Goal: Communication & Community: Share content

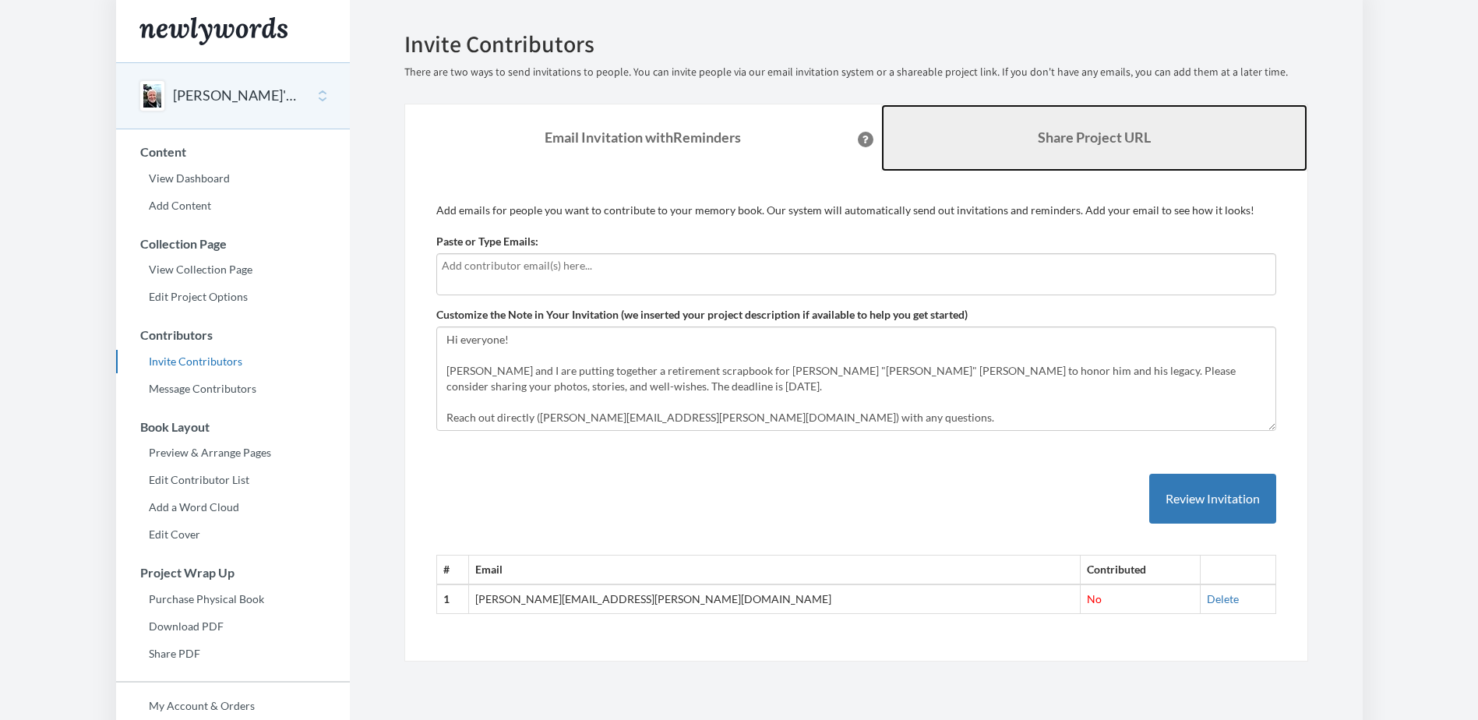
click at [1083, 144] on b "Share Project URL" at bounding box center [1094, 137] width 113 height 17
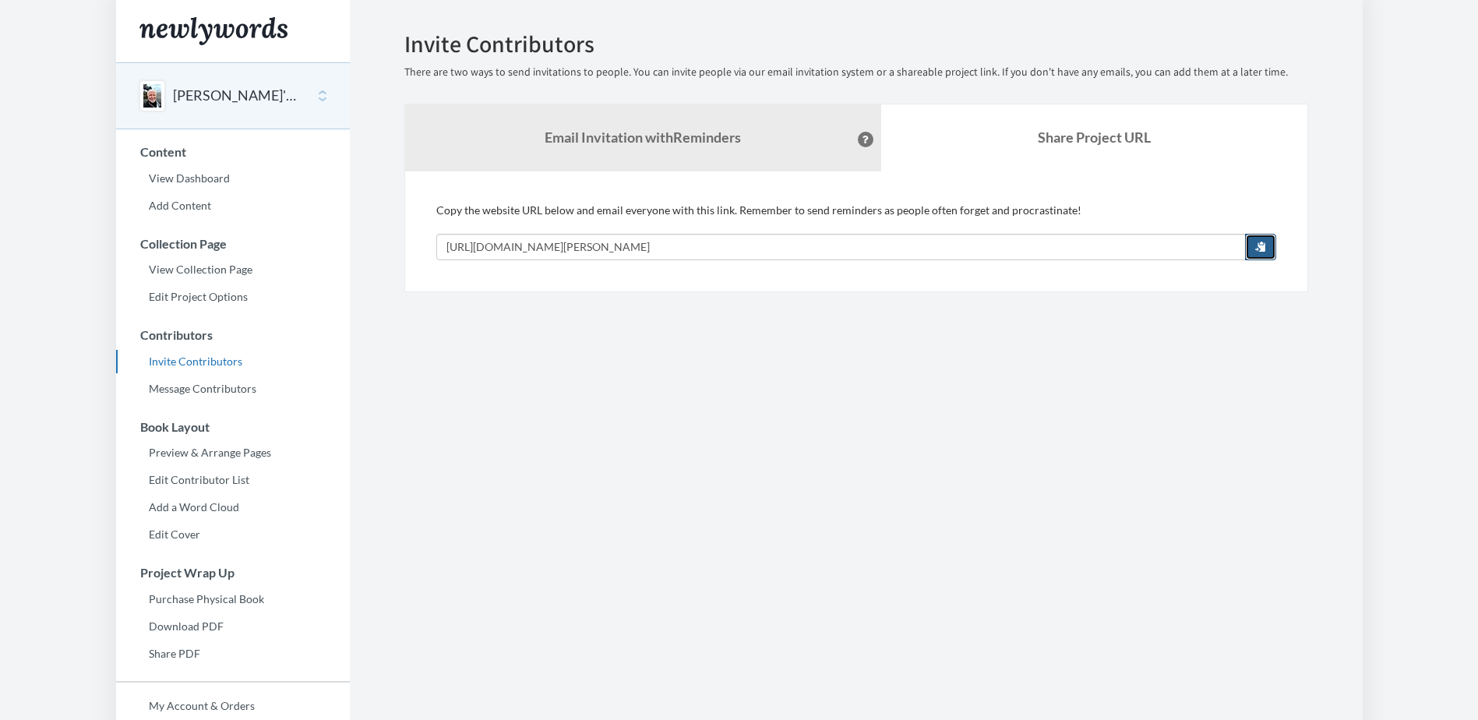
click at [1258, 246] on span "button" at bounding box center [1260, 246] width 11 height 11
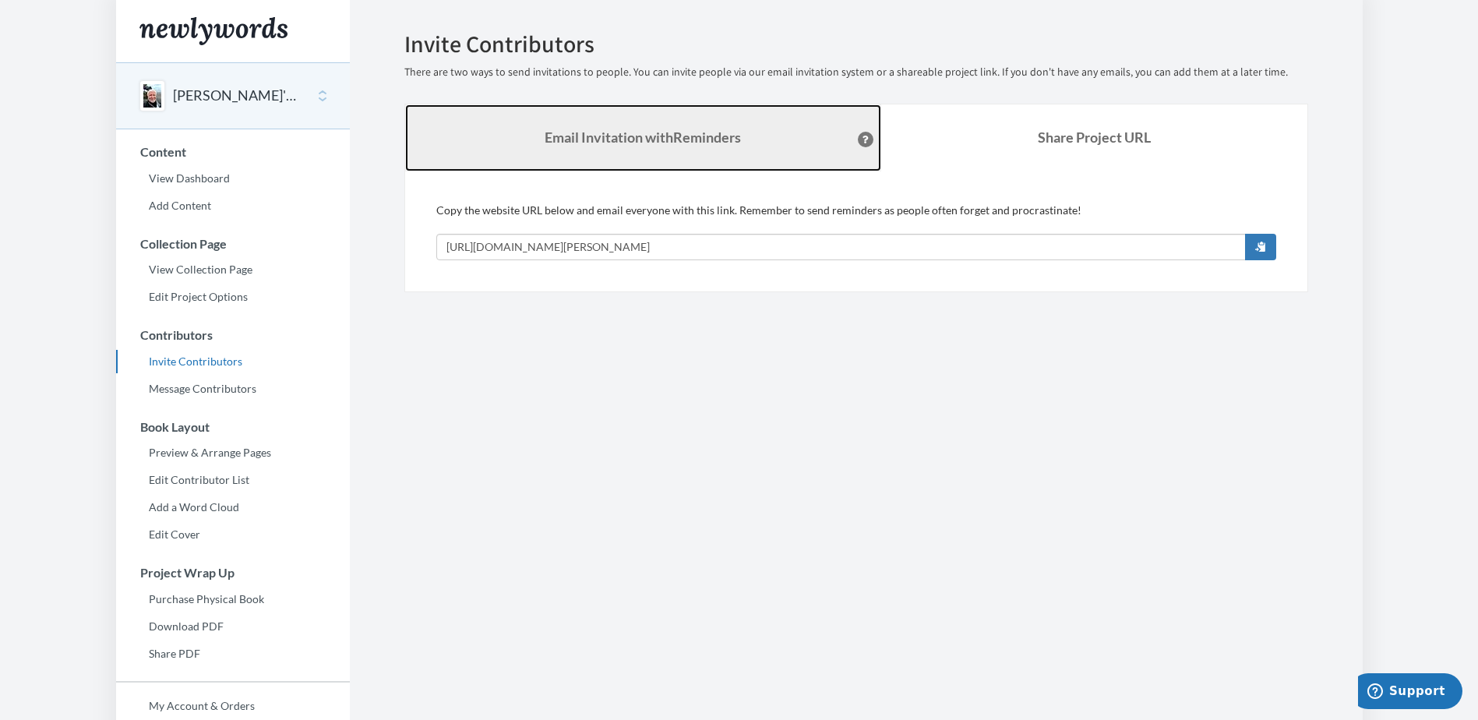
click at [685, 125] on link "Email Invitation with Reminders" at bounding box center [643, 137] width 476 height 67
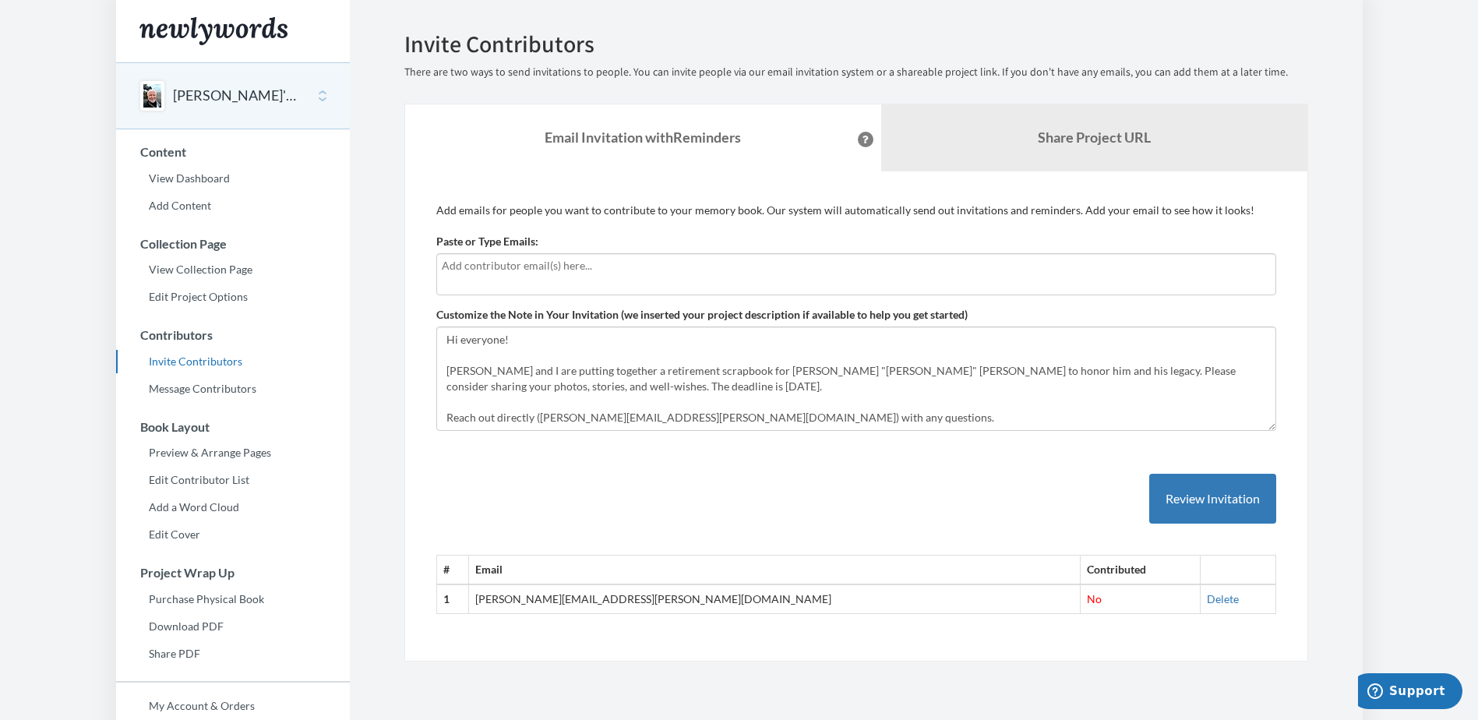
click at [569, 273] on input "text" at bounding box center [856, 265] width 829 height 17
click at [552, 260] on input "text" at bounding box center [856, 265] width 829 height 17
click at [579, 234] on div "Paste or Type Emails:" at bounding box center [856, 265] width 840 height 62
click at [562, 279] on div at bounding box center [856, 274] width 840 height 42
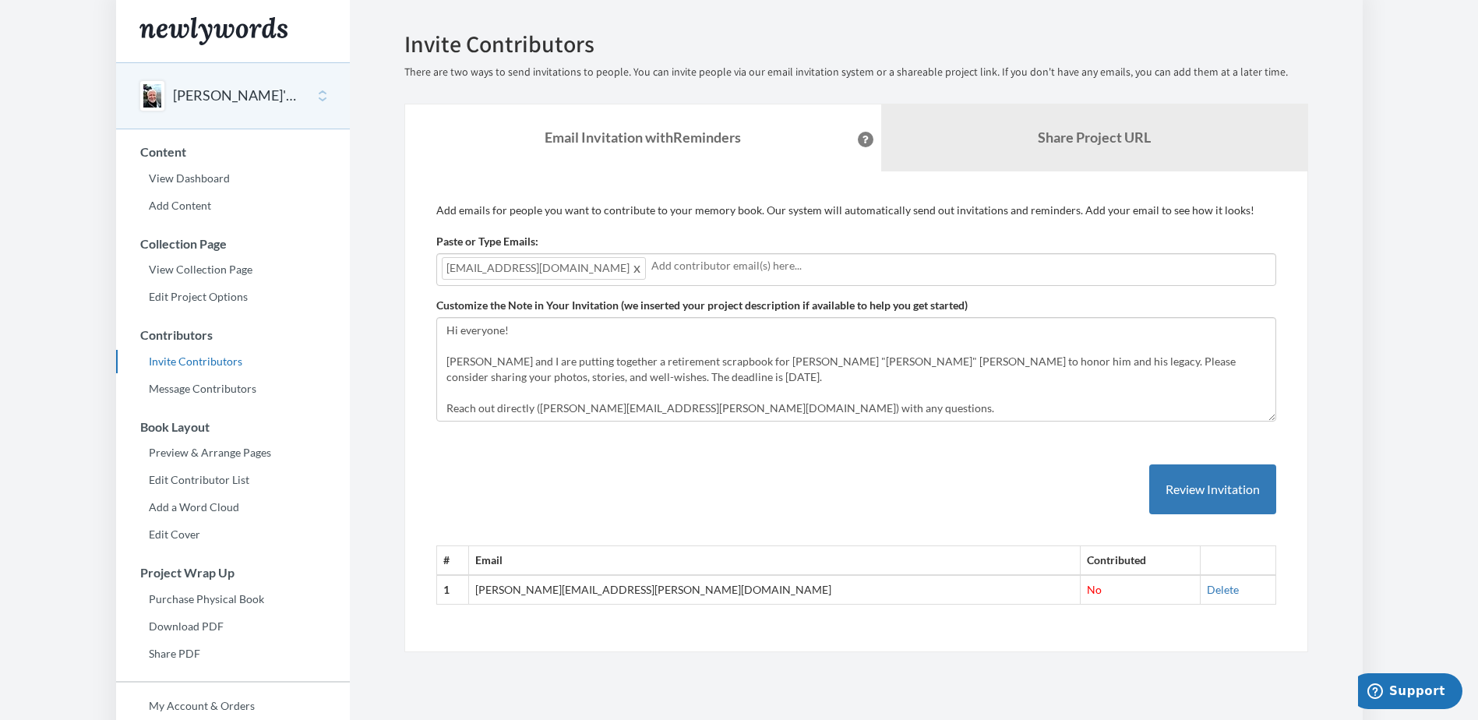
click at [682, 232] on div "Add emails for people you want to contribute to your memory book. Our system wi…" at bounding box center [856, 412] width 840 height 418
click at [1198, 492] on button "Review Invitation" at bounding box center [1212, 489] width 127 height 51
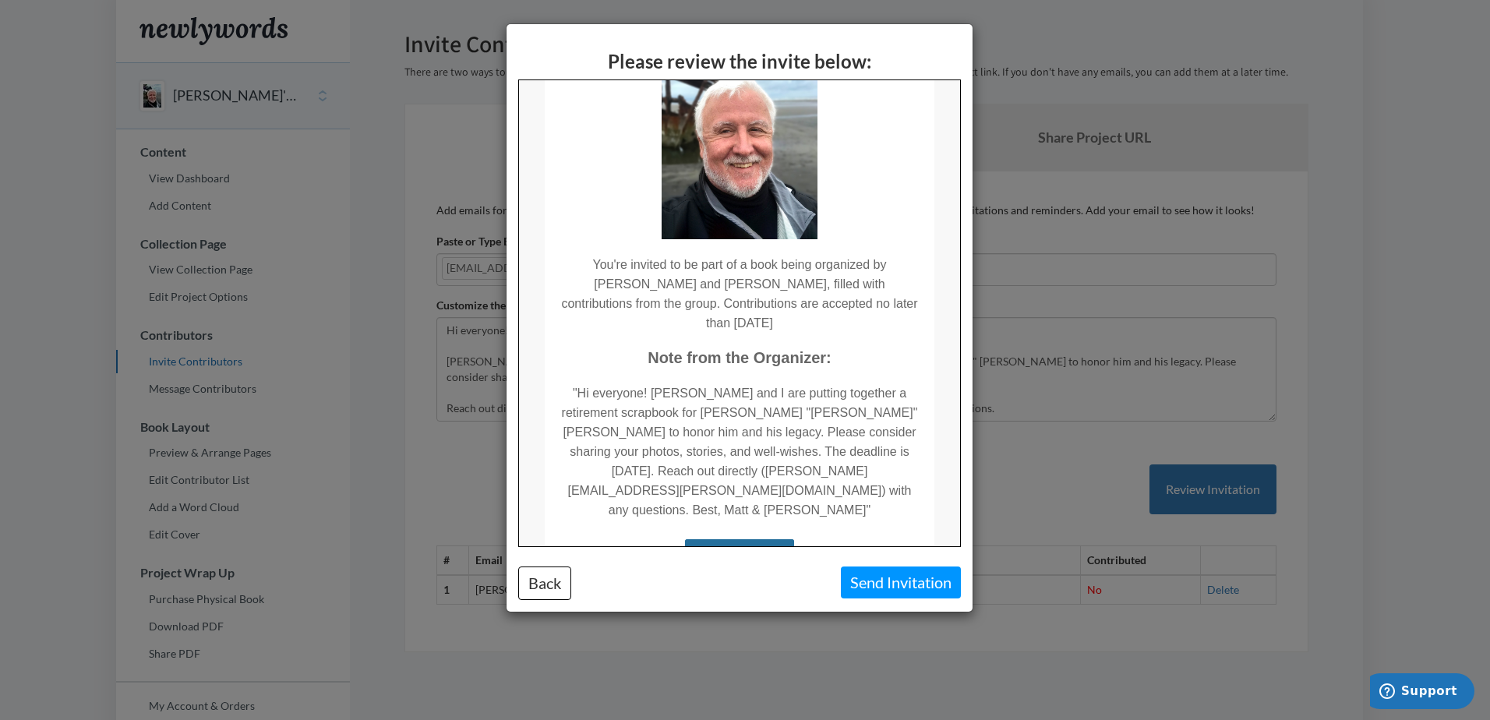
scroll to position [156, 0]
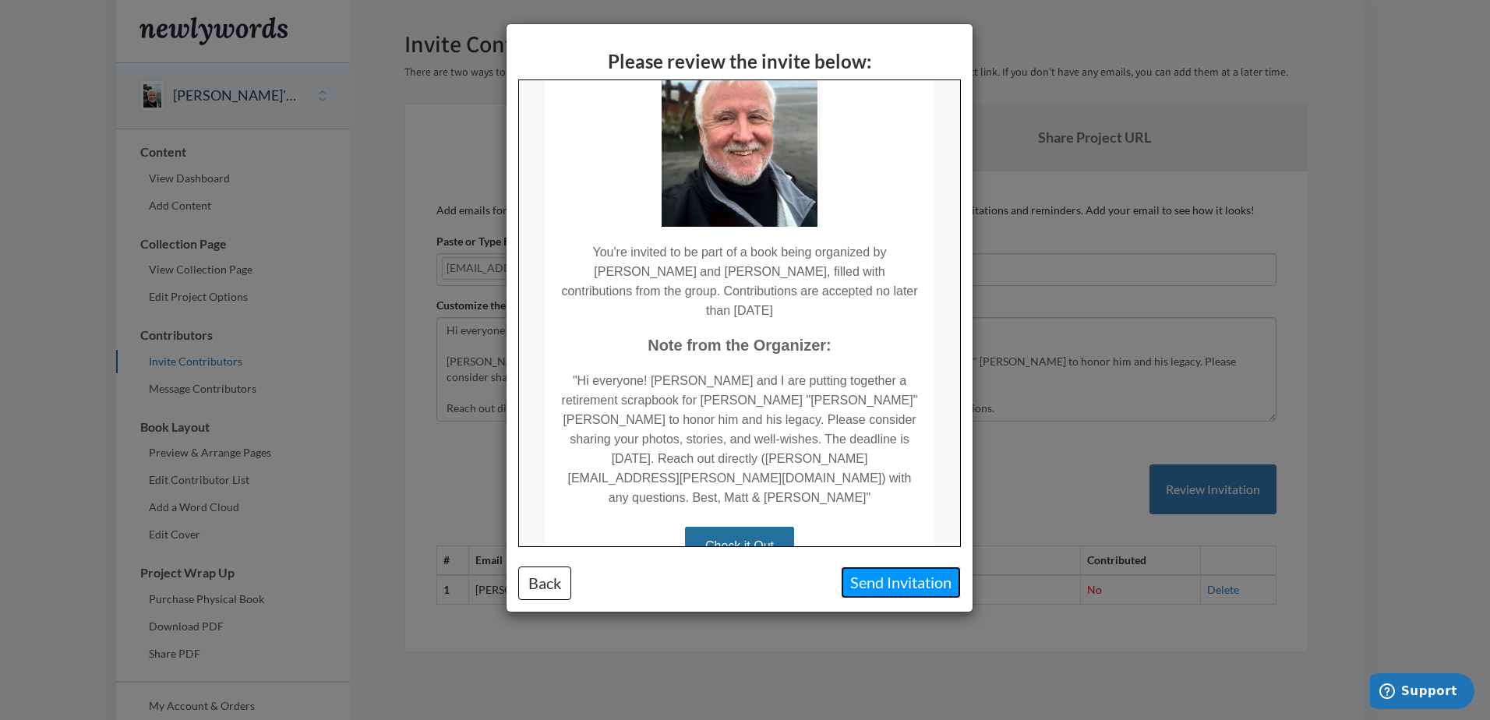
click at [904, 572] on button "Send Invitation" at bounding box center [901, 582] width 120 height 32
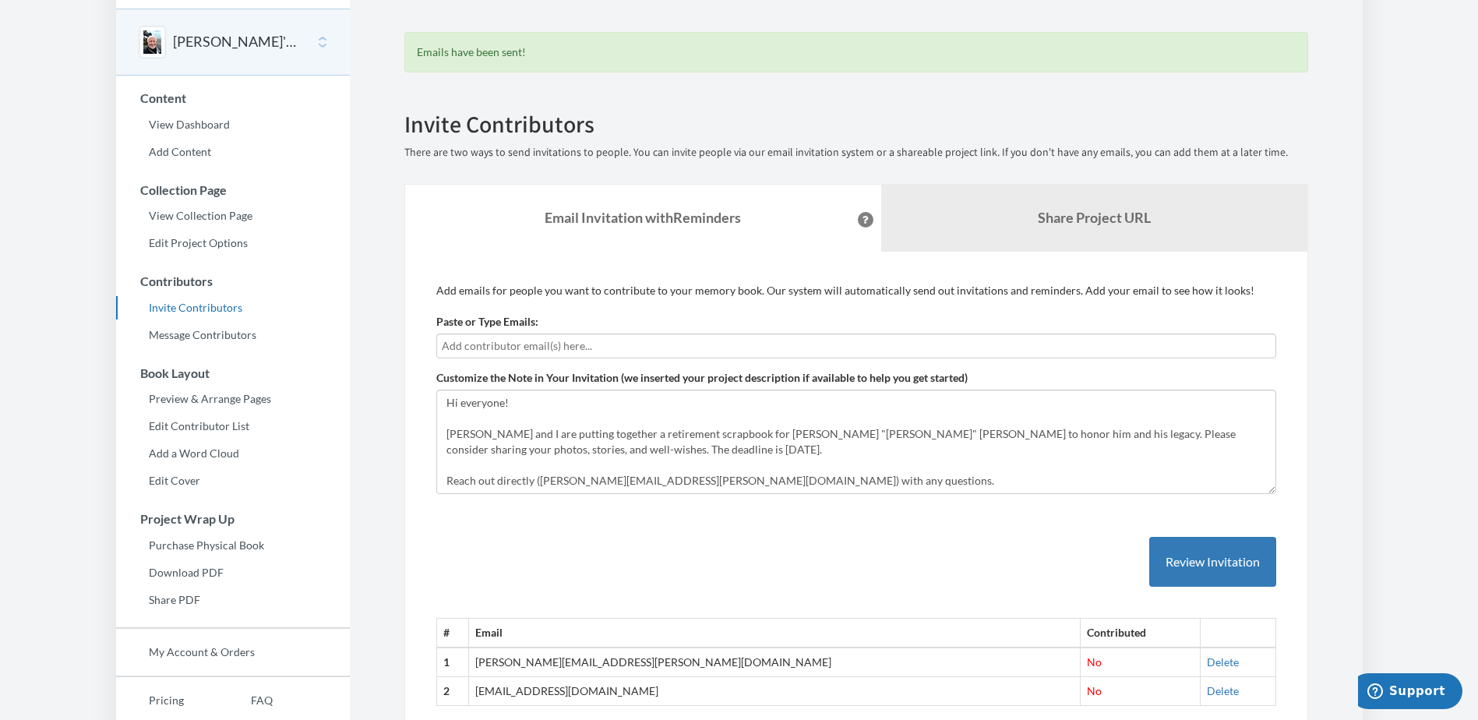
scroll to position [0, 0]
